Goal: Task Accomplishment & Management: Manage account settings

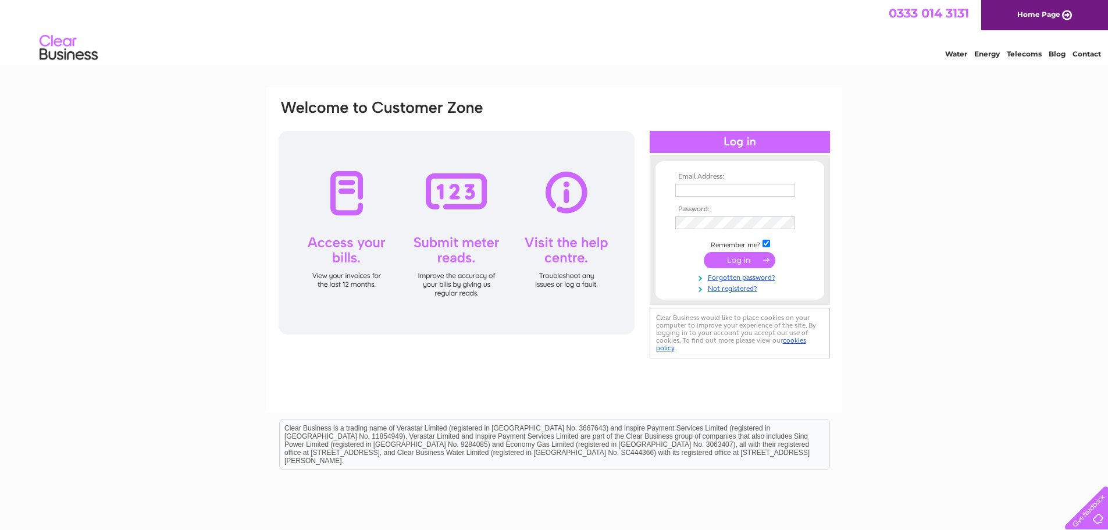
click at [714, 191] on input "text" at bounding box center [735, 190] width 120 height 13
type input "proshopstandrews1@gmail.com"
click at [751, 263] on input "submit" at bounding box center [740, 261] width 72 height 16
click at [348, 246] on div at bounding box center [457, 233] width 356 height 204
